Goal: Task Accomplishment & Management: Complete application form

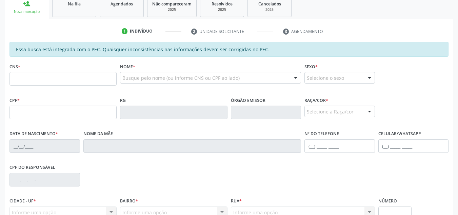
scroll to position [72, 0]
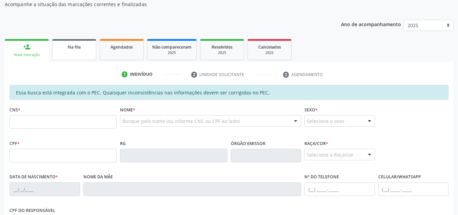
drag, startPoint x: 83, startPoint y: 54, endPoint x: 87, endPoint y: 97, distance: 43.3
click at [83, 54] on link "Na fila" at bounding box center [74, 49] width 44 height 21
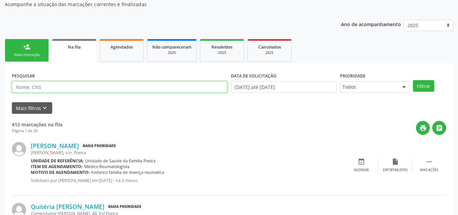
paste input "708502552266180"
type input "708502552266180"
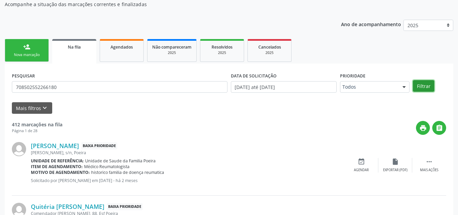
click at [427, 87] on button "Filtrar" at bounding box center [423, 86] width 21 height 12
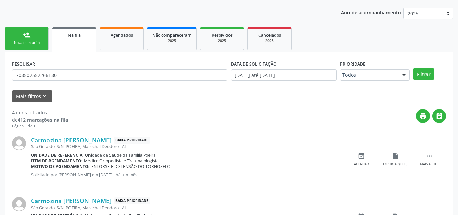
scroll to position [83, 0]
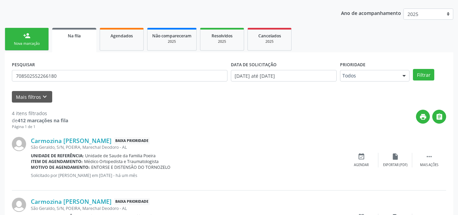
click at [34, 49] on link "person_add Nova marcação" at bounding box center [27, 39] width 44 height 23
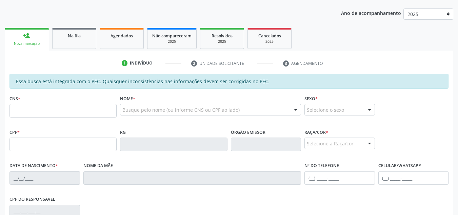
click at [35, 43] on div "Nova marcação" at bounding box center [26, 43] width 35 height 5
paste input "708 5025 5226 6180"
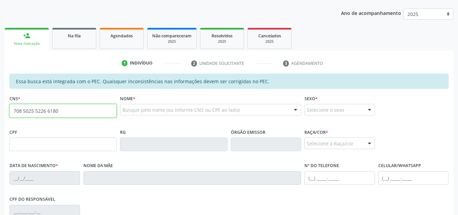
type input "708 5025 5226 6180"
type input "381.319.354-34"
type input "[DATE]"
type input "[PERSON_NAME]"
type input "[PHONE_NUMBER]"
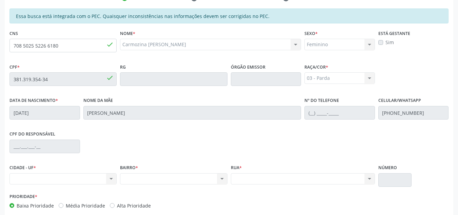
scroll to position [114, 0]
